Goal: Task Accomplishment & Management: Manage account settings

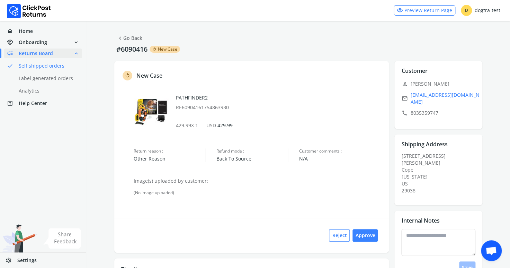
click at [129, 38] on link "chevron_left Go Back" at bounding box center [129, 38] width 25 height 10
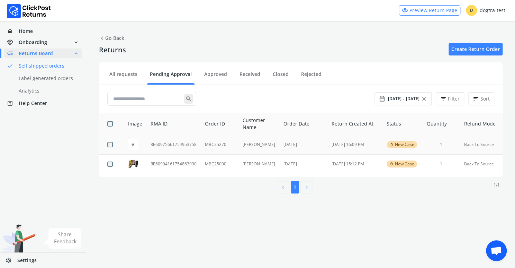
click at [174, 144] on td "RE60975661754953758" at bounding box center [174, 144] width 54 height 19
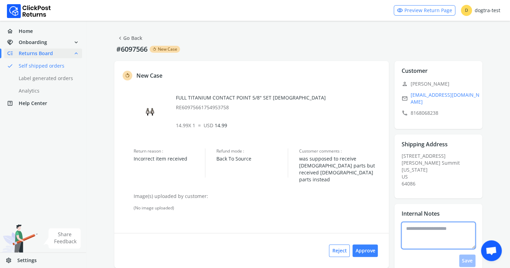
click at [420, 222] on textarea at bounding box center [438, 235] width 74 height 27
type textarea "**********"
click at [467, 255] on button "Save" at bounding box center [467, 260] width 16 height 12
click at [368, 244] on button "Approve" at bounding box center [365, 250] width 25 height 12
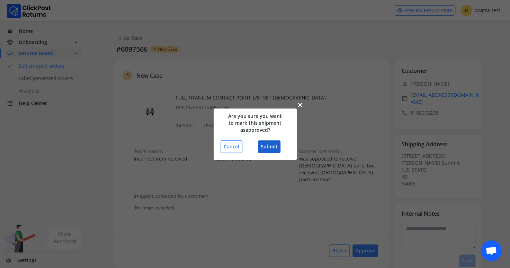
click at [273, 144] on button "Submit" at bounding box center [269, 146] width 23 height 12
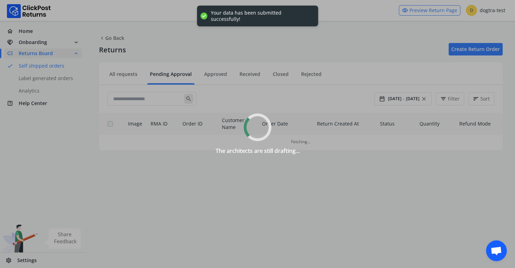
click at [136, 35] on div "The architects are still drafting..." at bounding box center [257, 134] width 515 height 268
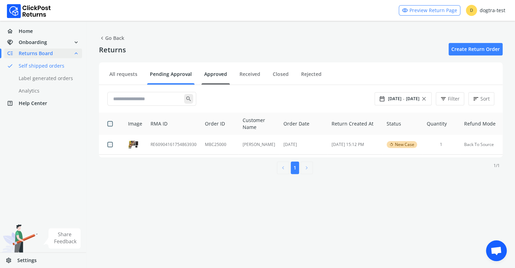
click at [215, 73] on link "Approved" at bounding box center [216, 77] width 28 height 12
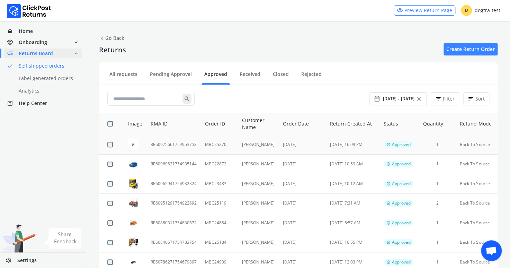
click at [168, 144] on td "RE60975661754953758" at bounding box center [174, 144] width 54 height 19
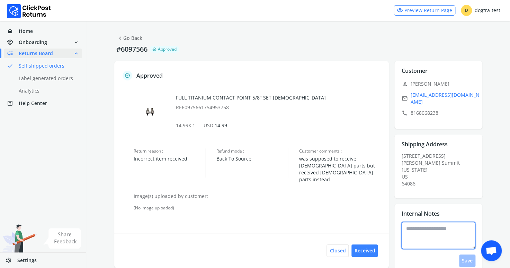
click at [441, 227] on textarea at bounding box center [438, 235] width 74 height 27
type textarea "**********"
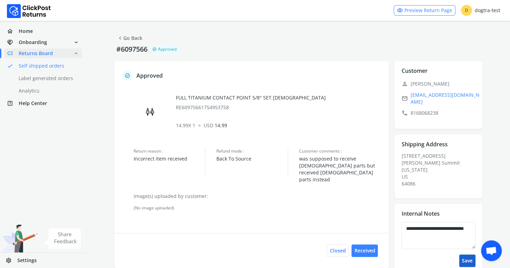
click at [467, 254] on button "Save" at bounding box center [467, 260] width 16 height 12
